Goal: Task Accomplishment & Management: Manage account settings

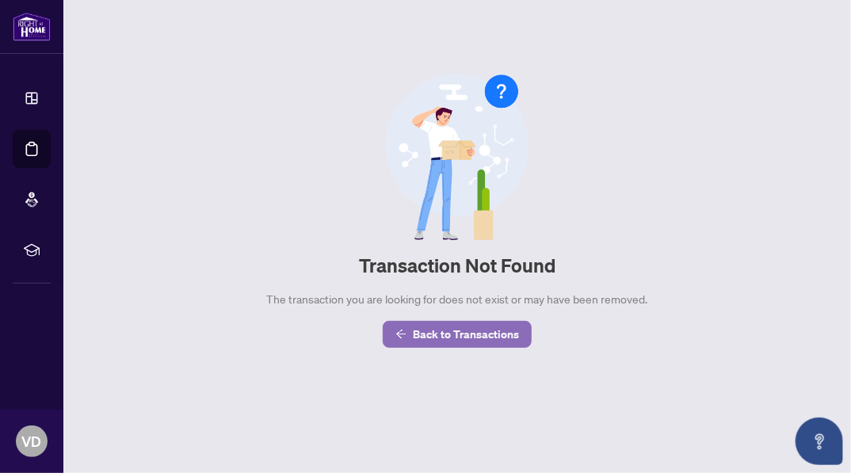
drag, startPoint x: 0, startPoint y: 0, endPoint x: 423, endPoint y: 337, distance: 541.0
click at [423, 337] on span "Back to Transactions" at bounding box center [466, 334] width 106 height 25
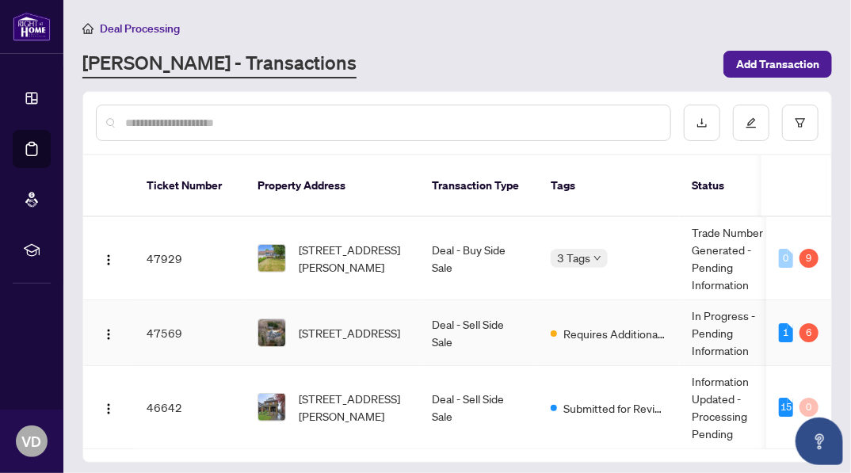
click at [168, 314] on td "47569" at bounding box center [189, 333] width 111 height 66
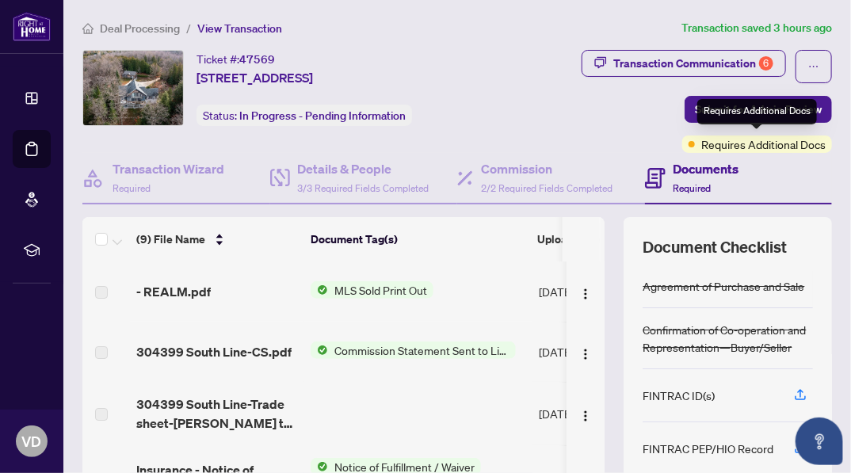
click at [764, 141] on span "Requires Additional Docs" at bounding box center [763, 143] width 124 height 17
click at [747, 144] on span "Requires Additional Docs" at bounding box center [763, 143] width 124 height 17
click at [717, 147] on span "Requires Additional Docs" at bounding box center [763, 143] width 124 height 17
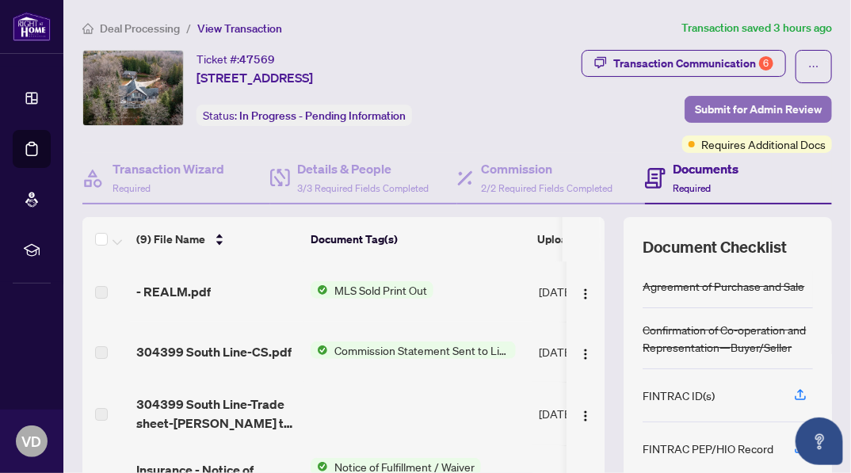
click at [732, 105] on span "Submit for Admin Review" at bounding box center [758, 109] width 127 height 25
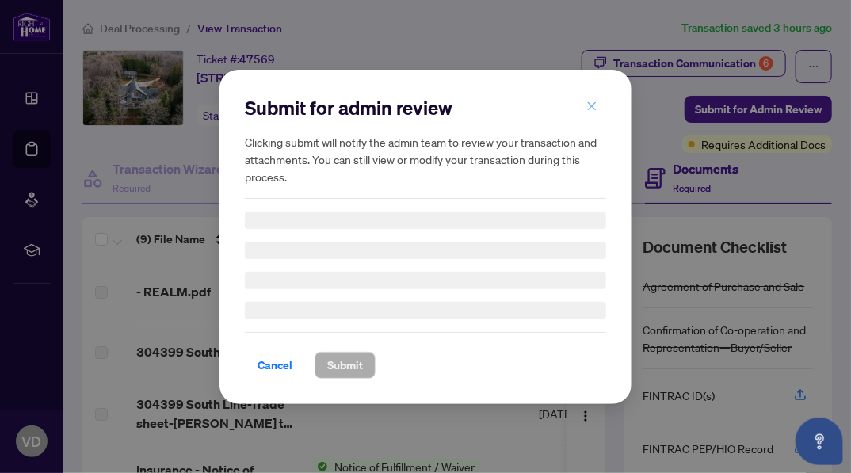
click at [593, 104] on icon "close" at bounding box center [591, 106] width 11 height 11
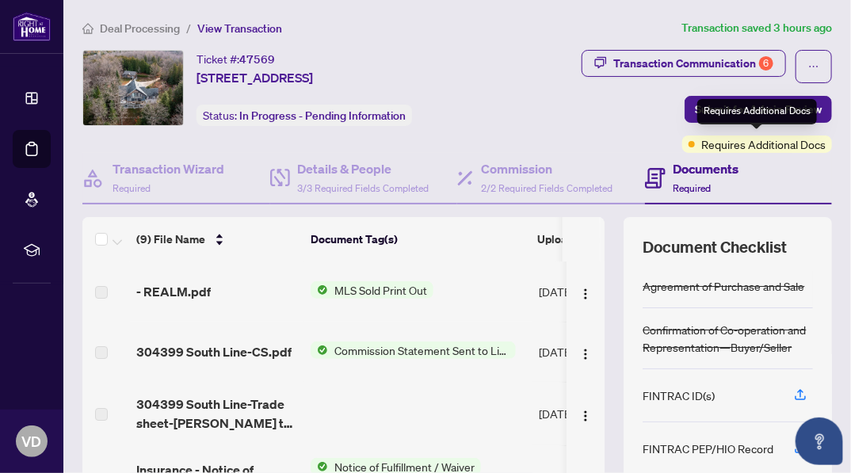
click at [747, 142] on span "Requires Additional Docs" at bounding box center [763, 143] width 124 height 17
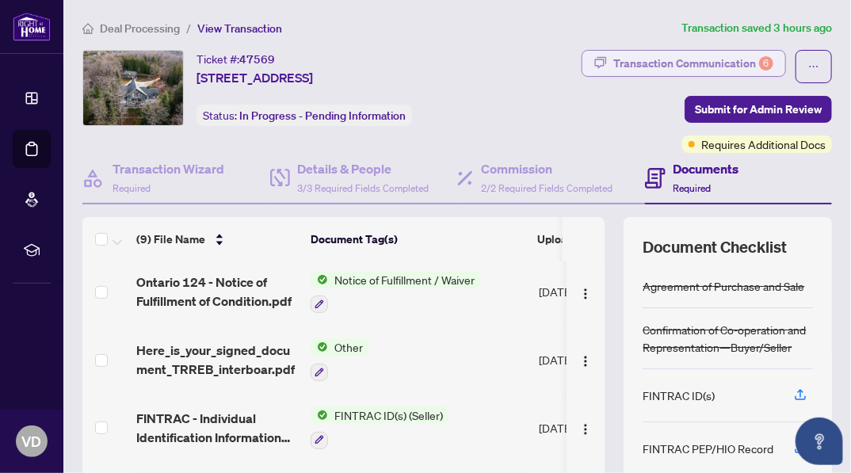
click at [655, 61] on div "Transaction Communication 6" at bounding box center [693, 63] width 160 height 25
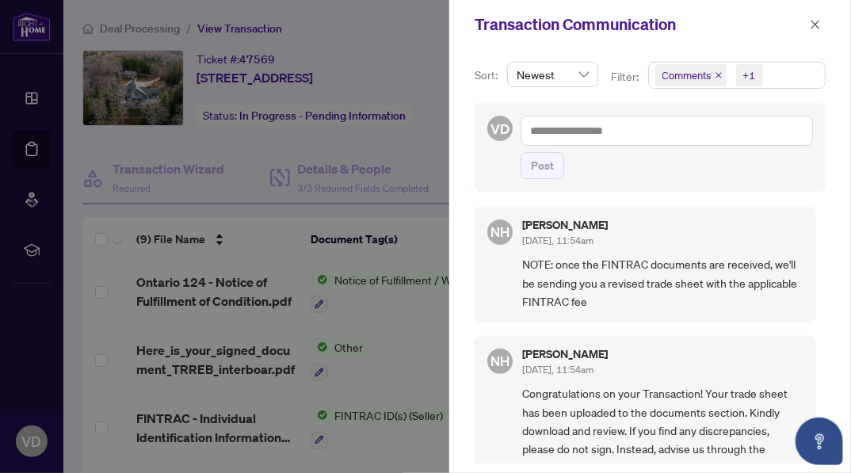
scroll to position [124, 0]
